Goal: Task Accomplishment & Management: Complete application form

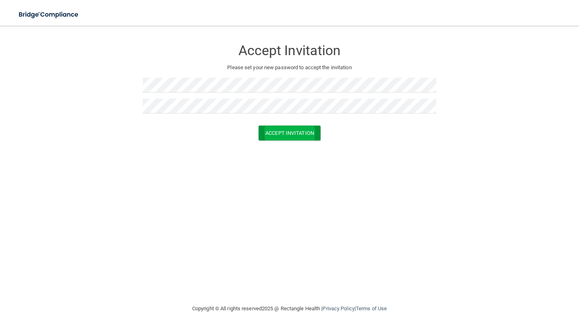
click at [286, 131] on button "Accept Invitation" at bounding box center [290, 132] width 62 height 15
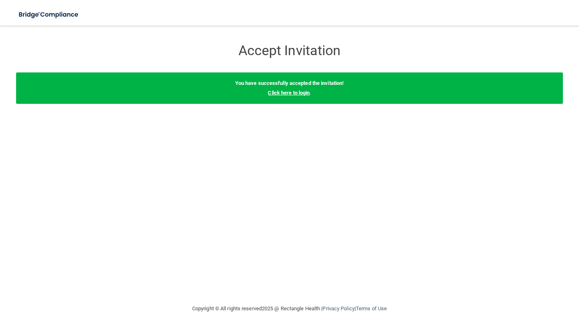
click at [301, 95] on link "Click here to login" at bounding box center [289, 93] width 42 height 6
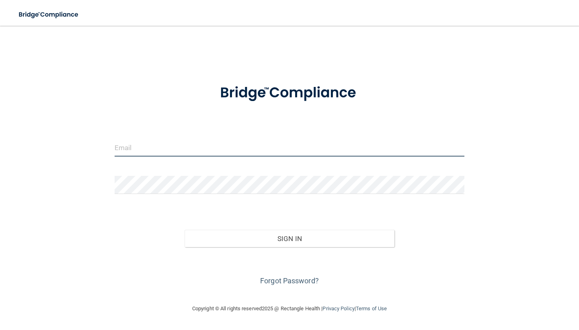
type input "[EMAIL_ADDRESS][DOMAIN_NAME]"
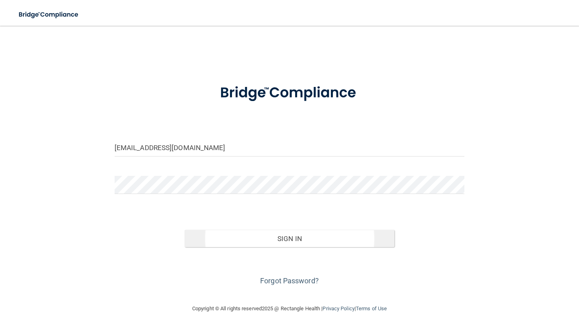
click at [286, 241] on button "Sign In" at bounding box center [290, 239] width 210 height 18
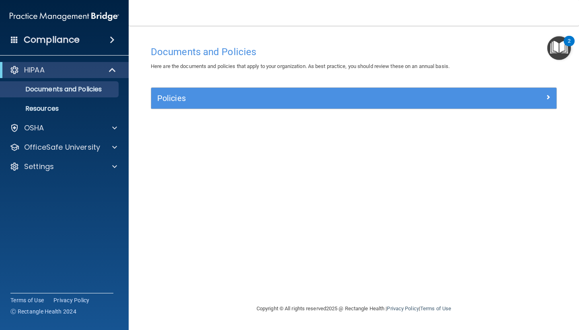
click at [549, 96] on span at bounding box center [548, 97] width 5 height 10
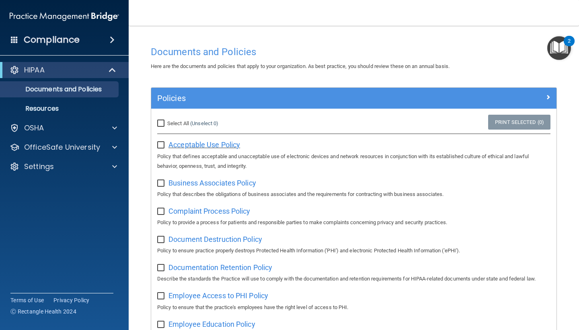
click at [201, 144] on span "Acceptable Use Policy" at bounding box center [204, 144] width 72 height 8
click at [162, 146] on input "checkbox" at bounding box center [161, 145] width 9 height 6
checkbox input "true"
click at [188, 182] on span "Business Associates Policy" at bounding box center [212, 183] width 88 height 8
click at [162, 181] on input "checkbox" at bounding box center [161, 183] width 9 height 6
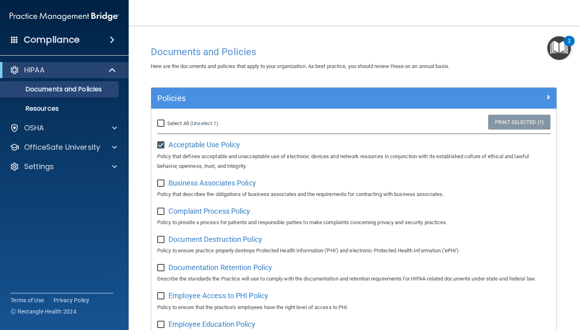
checkbox input "true"
click at [203, 211] on span "Complaint Process Policy" at bounding box center [209, 211] width 82 height 8
click at [161, 208] on input "checkbox" at bounding box center [161, 211] width 9 height 6
checkbox input "true"
click at [189, 240] on span "Document Destruction Policy" at bounding box center [215, 239] width 94 height 8
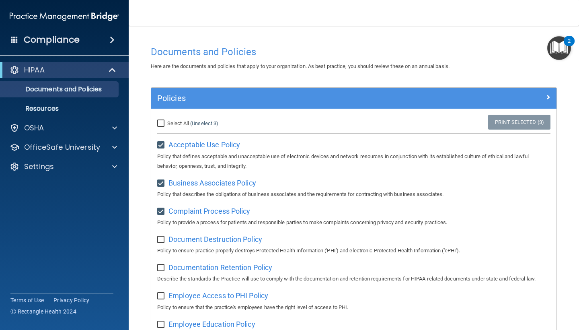
click at [162, 236] on input "checkbox" at bounding box center [161, 239] width 9 height 6
checkbox input "true"
click at [185, 268] on div "Documentation Retention Policy Describe the standards the Practice will use to …" at bounding box center [353, 272] width 393 height 23
click at [186, 266] on span "Documentation Retention Policy" at bounding box center [220, 267] width 104 height 8
click at [162, 265] on input "checkbox" at bounding box center [161, 268] width 9 height 6
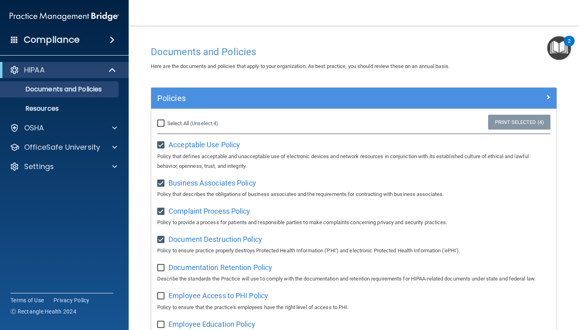
checkbox input "true"
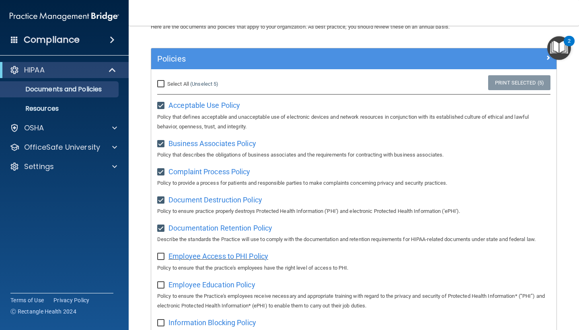
scroll to position [40, 0]
click at [200, 255] on span "Employee Access to PHI Policy" at bounding box center [218, 255] width 100 height 8
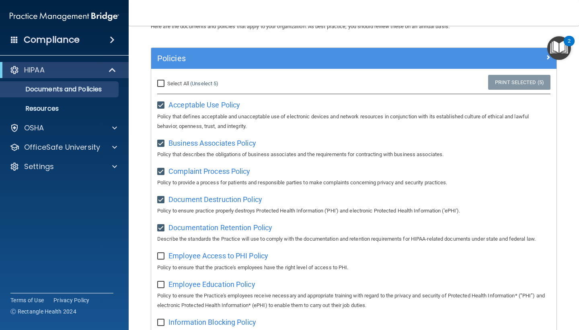
click at [162, 255] on input "checkbox" at bounding box center [161, 256] width 9 height 6
checkbox input "true"
click at [194, 283] on span "Employee Education Policy" at bounding box center [211, 284] width 87 height 8
click at [162, 281] on input "checkbox" at bounding box center [161, 284] width 9 height 6
checkbox input "true"
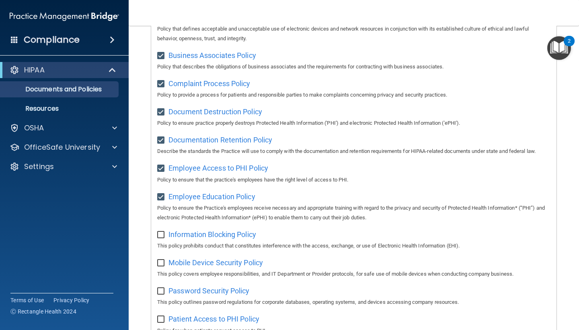
scroll to position [139, 0]
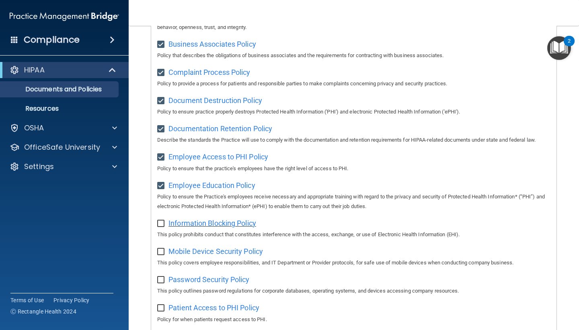
click at [202, 219] on span "Information Blocking Policy" at bounding box center [212, 223] width 88 height 8
click at [161, 220] on input "checkbox" at bounding box center [161, 223] width 9 height 6
checkbox input "true"
click at [181, 247] on span "Mobile Device Security Policy" at bounding box center [215, 251] width 95 height 8
click at [162, 249] on input "checkbox" at bounding box center [161, 252] width 9 height 6
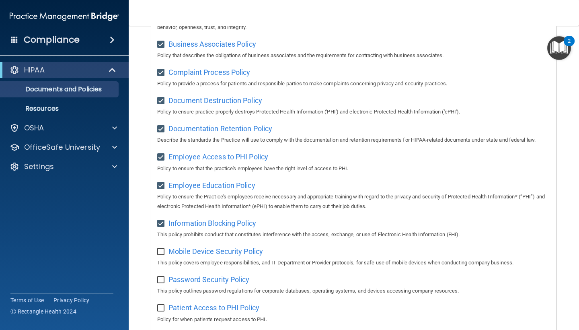
checkbox input "true"
click at [185, 275] on span "Password Security Policy" at bounding box center [208, 279] width 81 height 8
click at [161, 277] on input "checkbox" at bounding box center [161, 280] width 9 height 6
checkbox input "true"
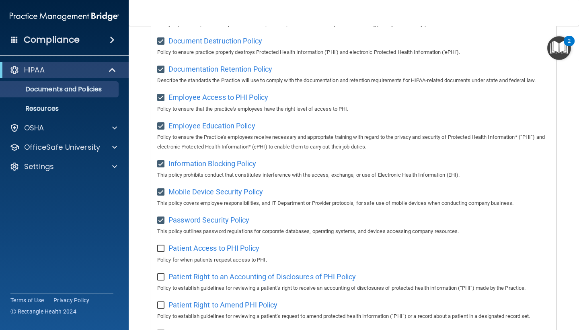
scroll to position [199, 0]
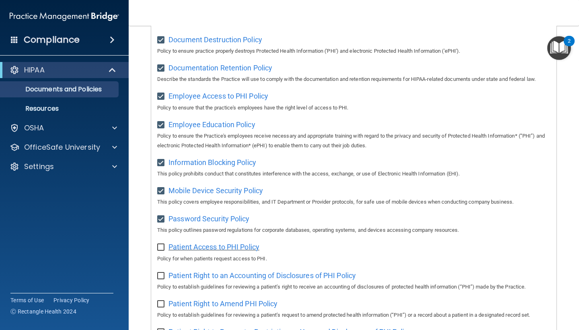
click at [203, 242] on span "Patient Access to PHI Policy" at bounding box center [213, 246] width 91 height 8
click at [162, 244] on input "checkbox" at bounding box center [161, 247] width 9 height 6
checkbox input "true"
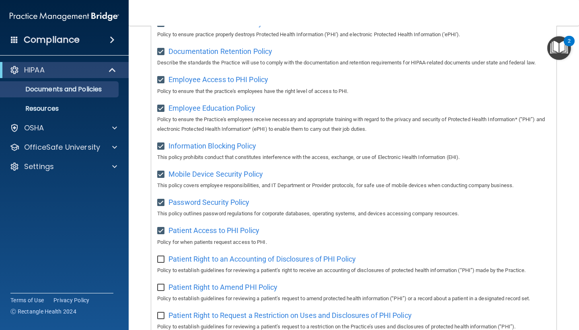
scroll to position [230, 0]
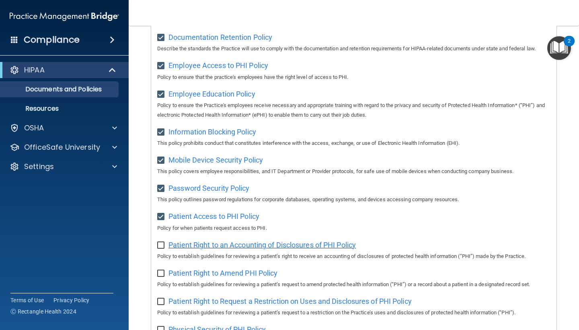
click at [179, 241] on span "Patient Right to an Accounting of Disclosures of PHI Policy" at bounding box center [261, 244] width 187 height 8
click at [162, 242] on input "checkbox" at bounding box center [161, 245] width 9 height 6
checkbox input "true"
click at [215, 269] on span "Patient Right to Amend PHI Policy" at bounding box center [222, 273] width 109 height 8
click at [162, 270] on input "checkbox" at bounding box center [161, 273] width 9 height 6
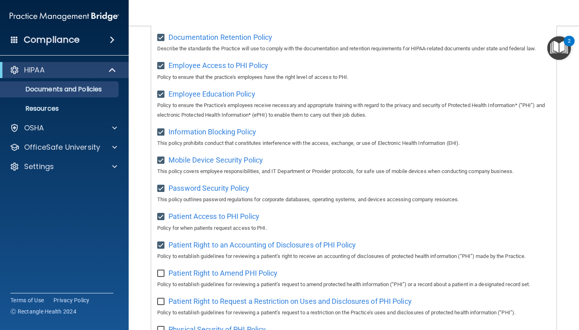
checkbox input "true"
click at [208, 297] on span "Patient Right to Request a Restriction on Uses and Disclosures of PHI Policy" at bounding box center [289, 301] width 243 height 8
click at [163, 298] on input "checkbox" at bounding box center [161, 301] width 9 height 6
checkbox input "true"
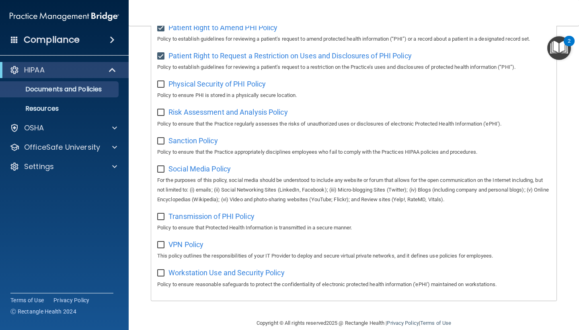
scroll to position [475, 0]
click at [203, 80] on span "Physical Security of PHI Policy" at bounding box center [216, 84] width 97 height 8
click at [163, 82] on input "checkbox" at bounding box center [161, 85] width 9 height 6
checkbox input "true"
click at [207, 108] on span "Risk Assessment and Analysis Policy" at bounding box center [227, 112] width 119 height 8
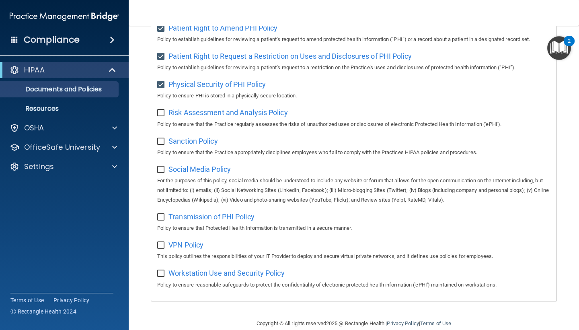
click at [162, 110] on input "checkbox" at bounding box center [161, 113] width 9 height 6
checkbox input "true"
click at [183, 137] on span "Sanction Policy" at bounding box center [192, 141] width 49 height 8
click at [160, 138] on input "checkbox" at bounding box center [161, 141] width 9 height 6
checkbox input "true"
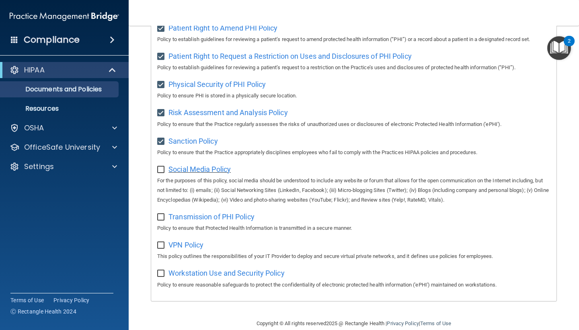
click at [191, 165] on span "Social Media Policy" at bounding box center [199, 169] width 62 height 8
click at [162, 166] on input "checkbox" at bounding box center [161, 169] width 9 height 6
checkbox input "true"
click at [187, 212] on span "Transmission of PHI Policy" at bounding box center [211, 216] width 86 height 8
click at [164, 214] on input "checkbox" at bounding box center [161, 217] width 9 height 6
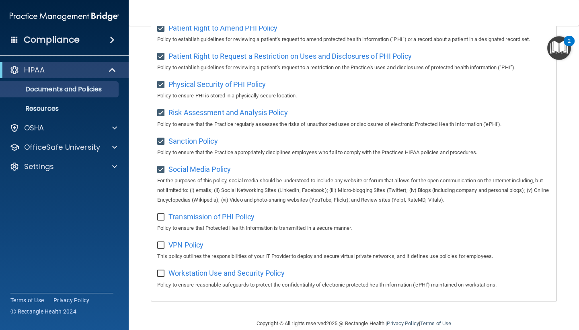
checkbox input "true"
click at [184, 240] on span "VPN Policy" at bounding box center [185, 244] width 35 height 8
click at [161, 242] on input "checkbox" at bounding box center [161, 245] width 9 height 6
checkbox input "true"
click at [187, 269] on span "Workstation Use and Security Policy" at bounding box center [226, 273] width 116 height 8
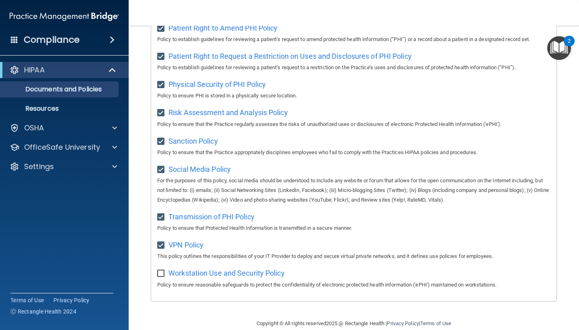
click at [162, 270] on input "checkbox" at bounding box center [161, 273] width 9 height 6
checkbox input "true"
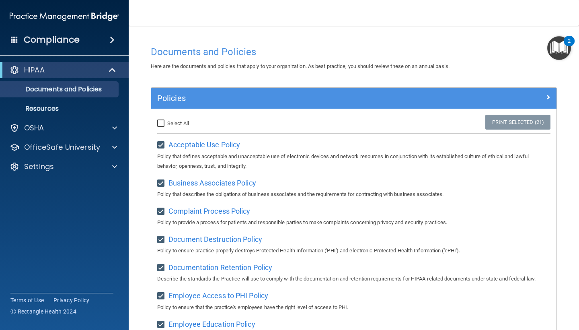
scroll to position [0, 0]
click at [162, 124] on input "Select All (Unselect 21) Unselect All" at bounding box center [161, 123] width 9 height 6
checkbox input "true"
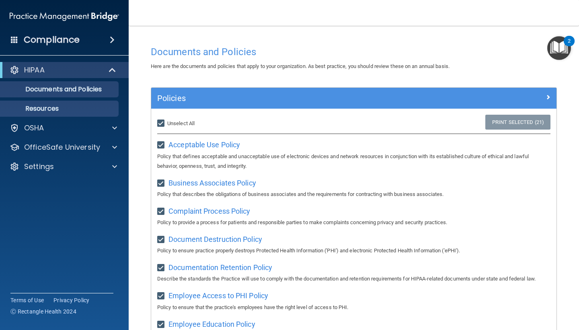
click at [60, 107] on p "Resources" at bounding box center [60, 109] width 110 height 8
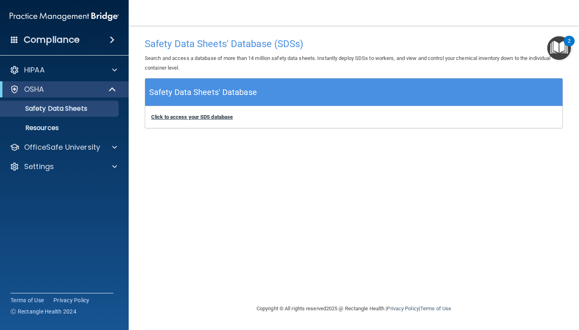
click at [190, 118] on b "Click to access your SDS database" at bounding box center [192, 117] width 82 height 6
click at [60, 128] on p "Resources" at bounding box center [60, 128] width 110 height 8
